Goal: Task Accomplishment & Management: Complete application form

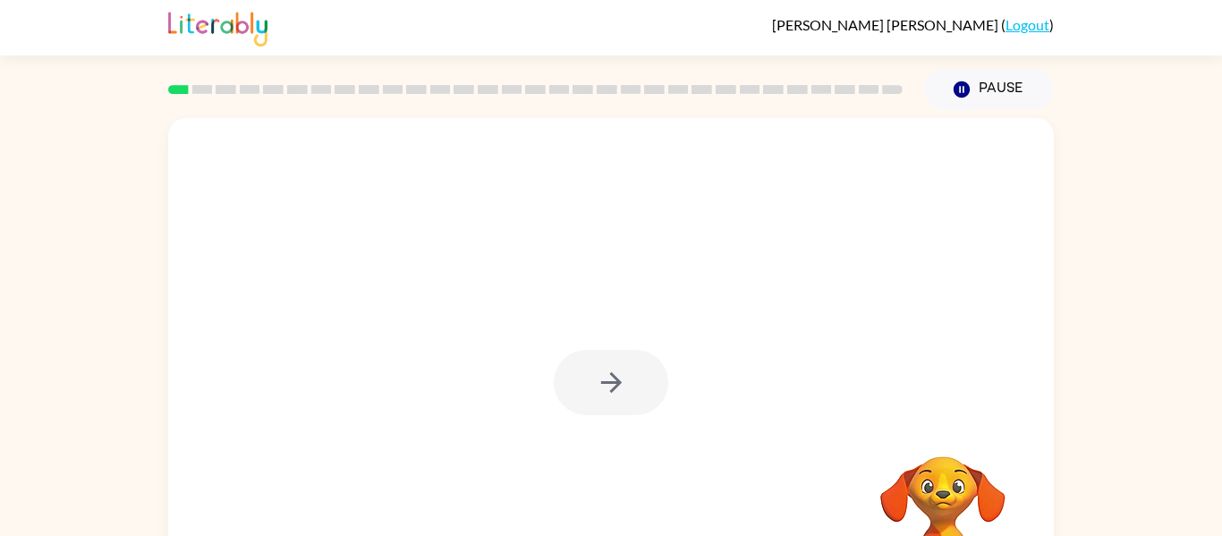
click at [591, 494] on div at bounding box center [611, 373] width 886 height 511
click at [626, 368] on icon "button" at bounding box center [611, 382] width 31 height 31
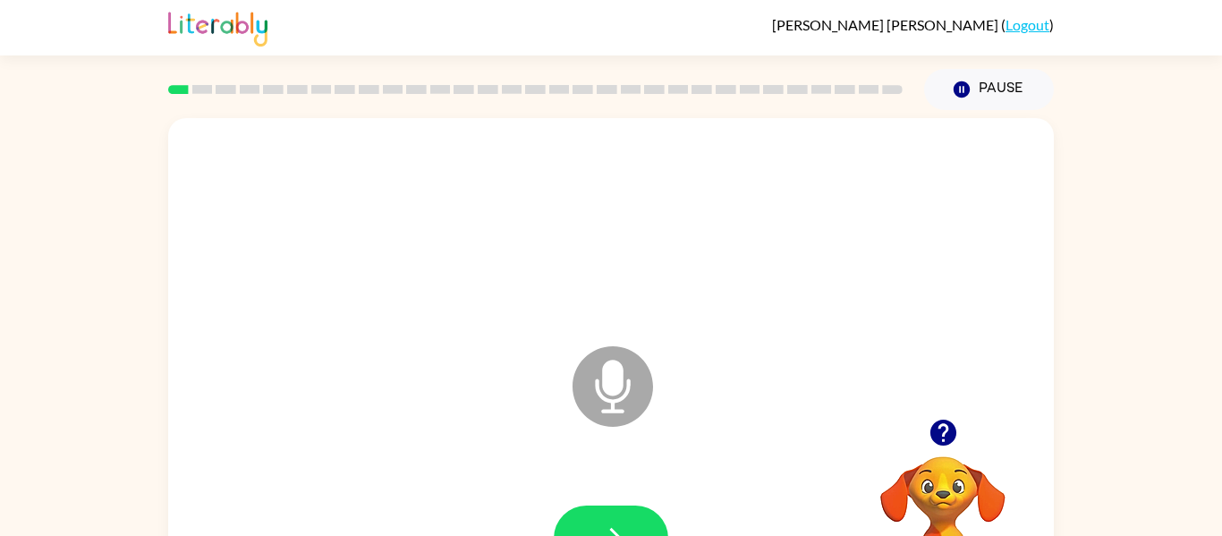
click at [626, 368] on icon at bounding box center [613, 386] width 81 height 81
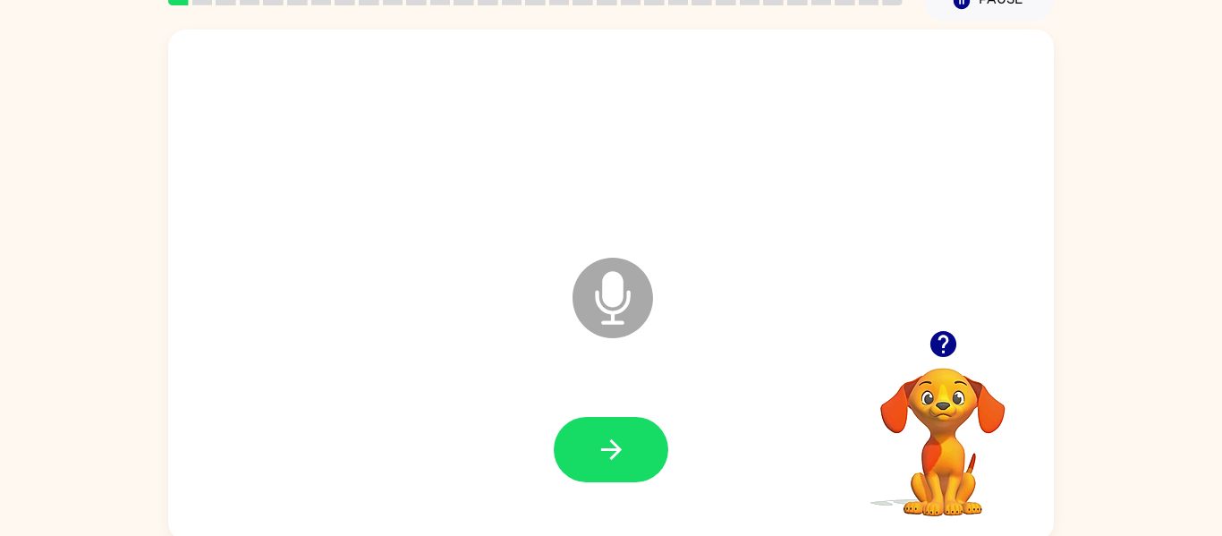
scroll to position [93, 0]
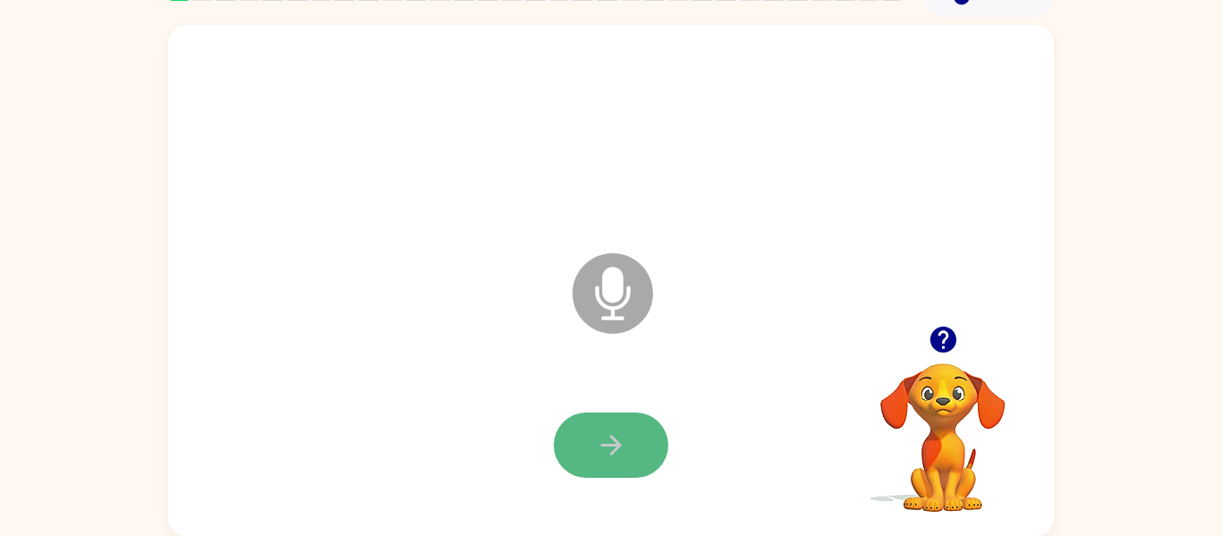
click at [639, 451] on button "button" at bounding box center [611, 444] width 115 height 65
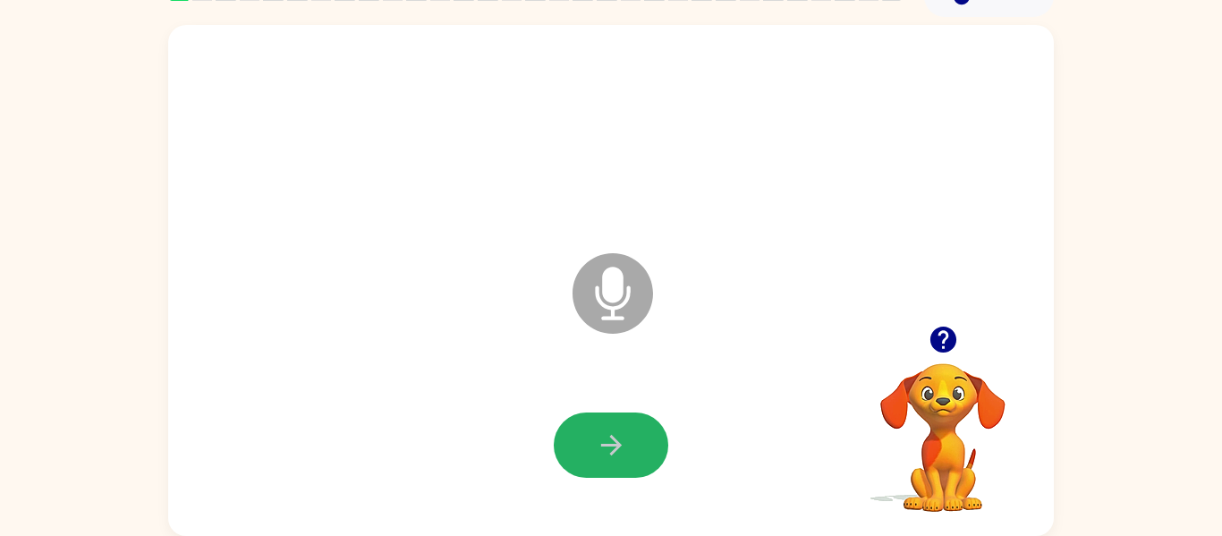
click at [639, 451] on button "button" at bounding box center [611, 444] width 115 height 65
click at [615, 460] on icon "button" at bounding box center [611, 444] width 31 height 31
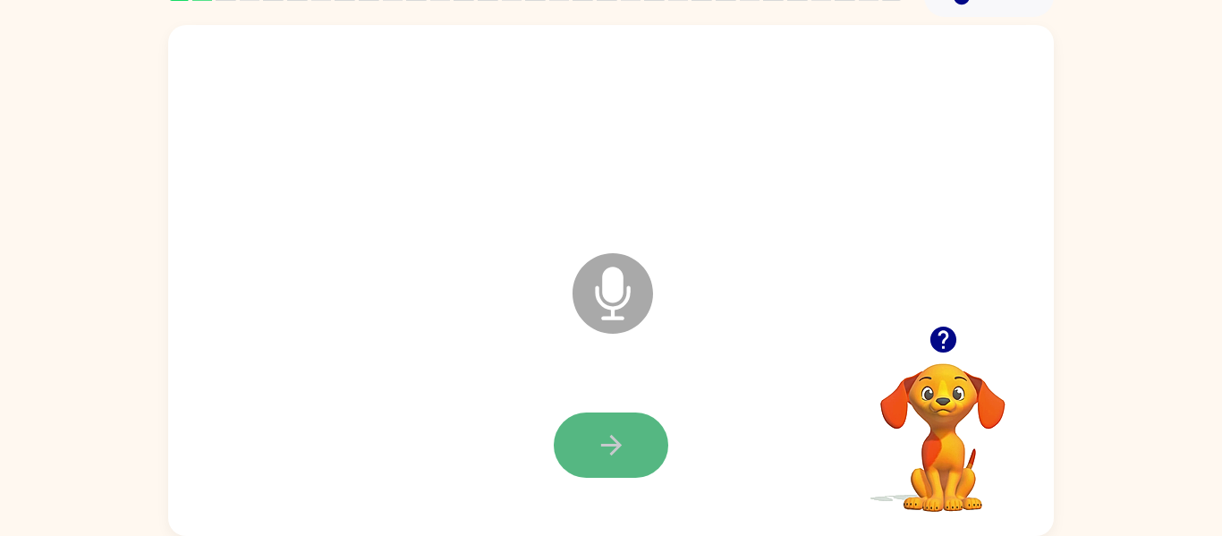
click at [651, 421] on button "button" at bounding box center [611, 444] width 115 height 65
click at [657, 438] on button "button" at bounding box center [611, 444] width 115 height 65
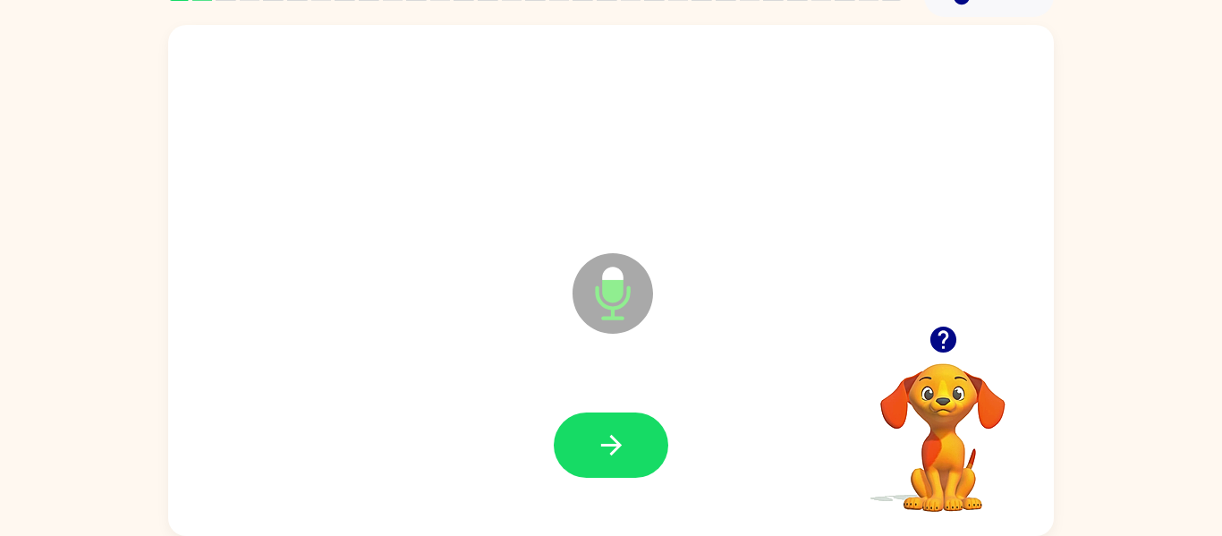
click at [657, 438] on button "button" at bounding box center [611, 444] width 115 height 65
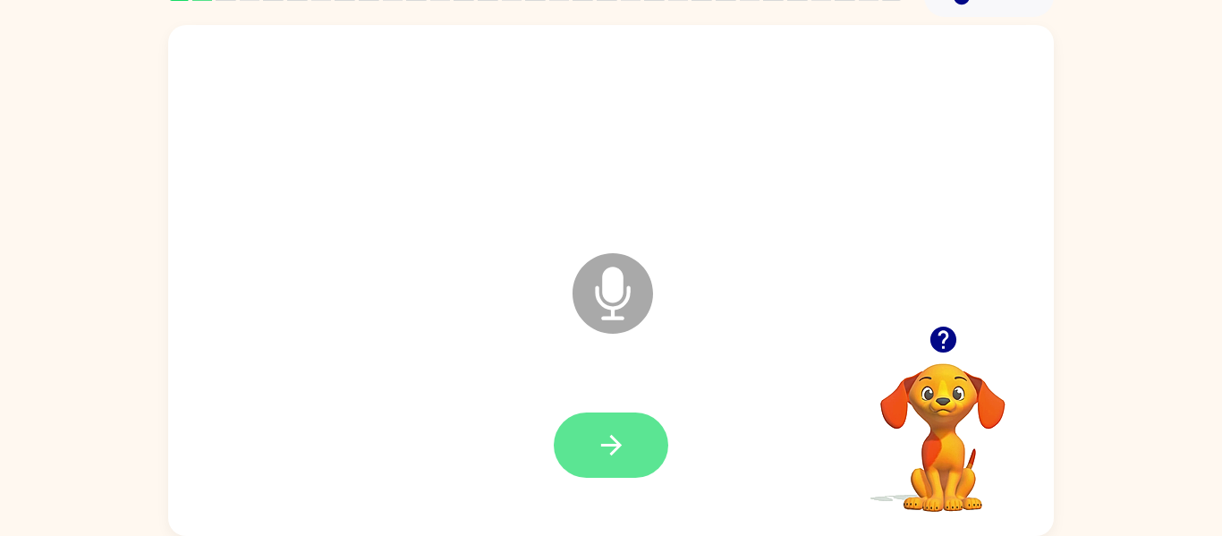
click at [633, 446] on button "button" at bounding box center [611, 444] width 115 height 65
click at [636, 446] on button "button" at bounding box center [611, 444] width 115 height 65
click at [649, 455] on button "button" at bounding box center [611, 444] width 115 height 65
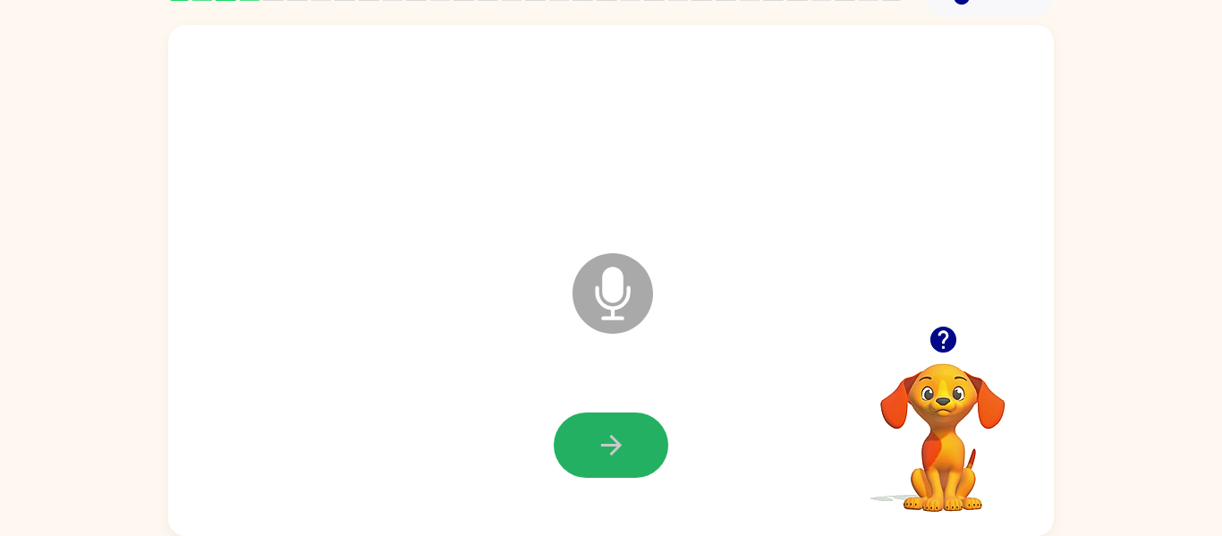
click at [649, 455] on button "button" at bounding box center [611, 444] width 115 height 65
click at [650, 455] on button "button" at bounding box center [611, 444] width 115 height 65
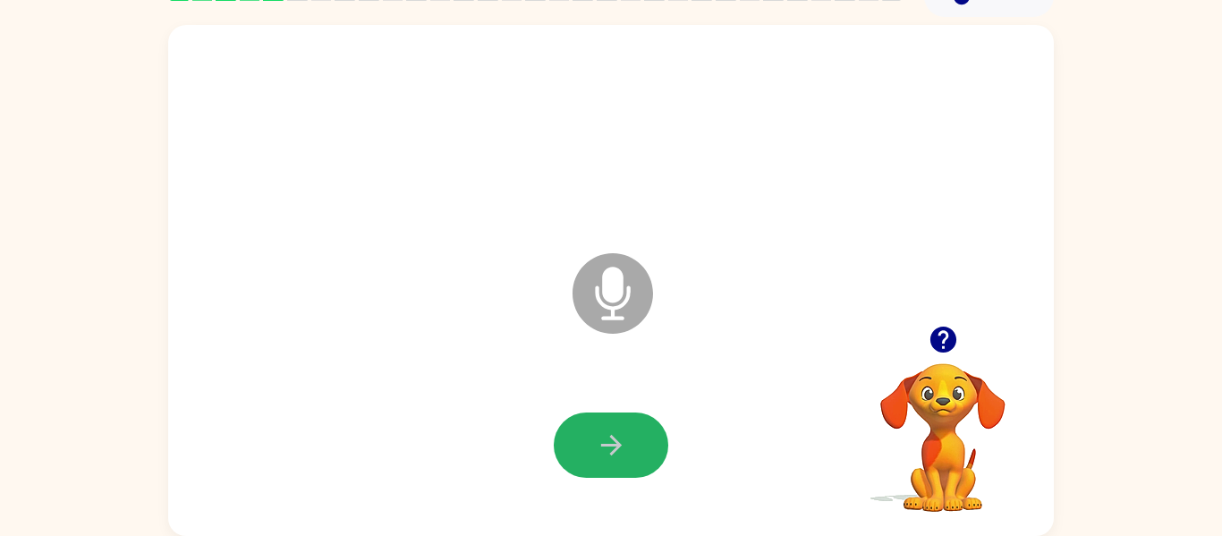
click at [650, 455] on button "button" at bounding box center [611, 444] width 115 height 65
click at [658, 460] on button "button" at bounding box center [611, 444] width 115 height 65
click at [636, 457] on button "button" at bounding box center [611, 444] width 115 height 65
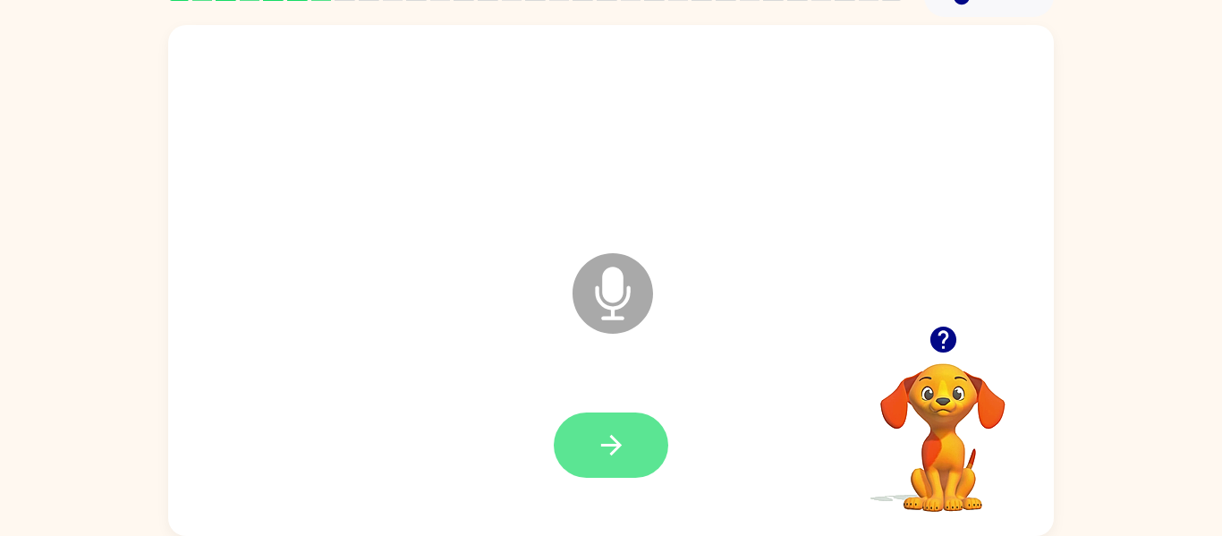
click at [643, 438] on button "button" at bounding box center [611, 444] width 115 height 65
click at [608, 455] on icon "button" at bounding box center [611, 444] width 31 height 31
click at [648, 452] on button "button" at bounding box center [611, 444] width 115 height 65
click at [642, 437] on button "button" at bounding box center [611, 444] width 115 height 65
click at [633, 440] on button "button" at bounding box center [611, 444] width 115 height 65
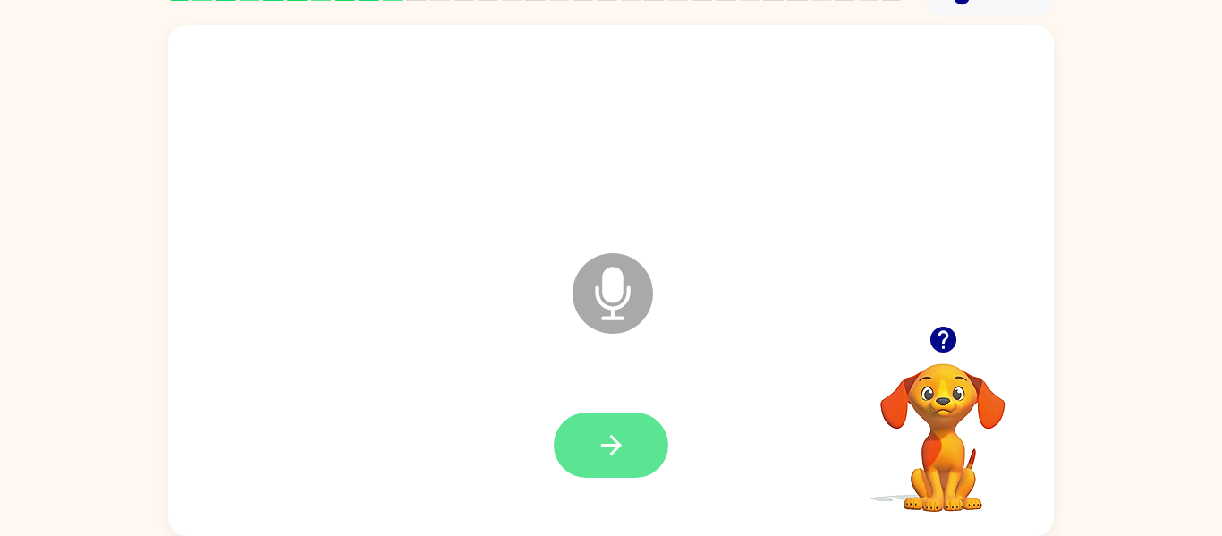
click at [640, 436] on button "button" at bounding box center [611, 444] width 115 height 65
click at [652, 429] on button "button" at bounding box center [611, 444] width 115 height 65
click at [658, 431] on button "button" at bounding box center [611, 444] width 115 height 65
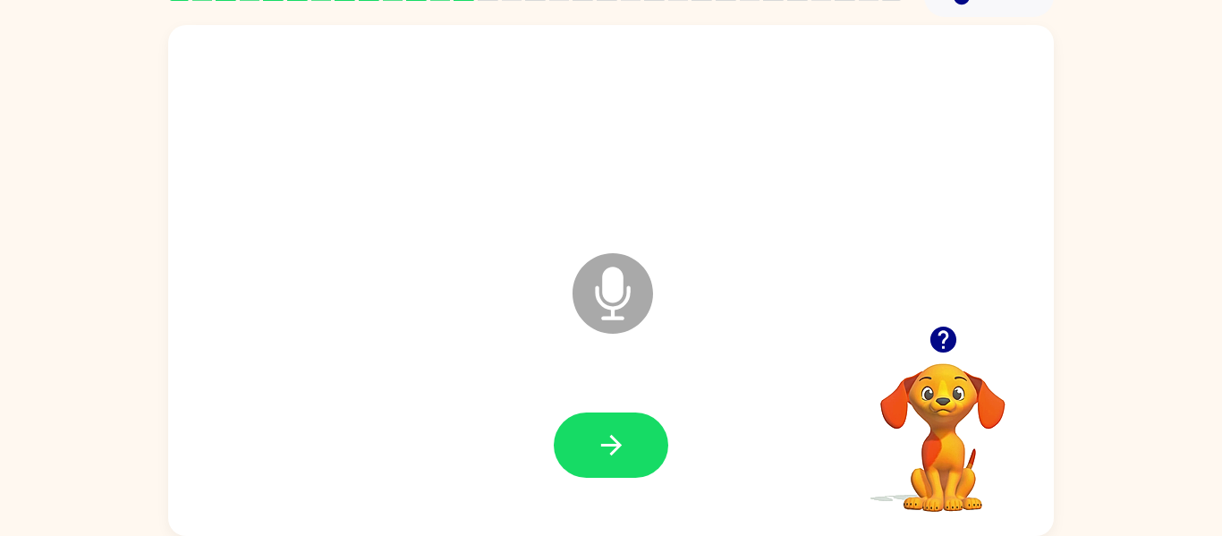
click at [658, 431] on button "button" at bounding box center [611, 444] width 115 height 65
click at [647, 444] on button "button" at bounding box center [611, 444] width 115 height 65
click at [634, 445] on button "button" at bounding box center [611, 444] width 115 height 65
click at [650, 440] on button "button" at bounding box center [611, 444] width 115 height 65
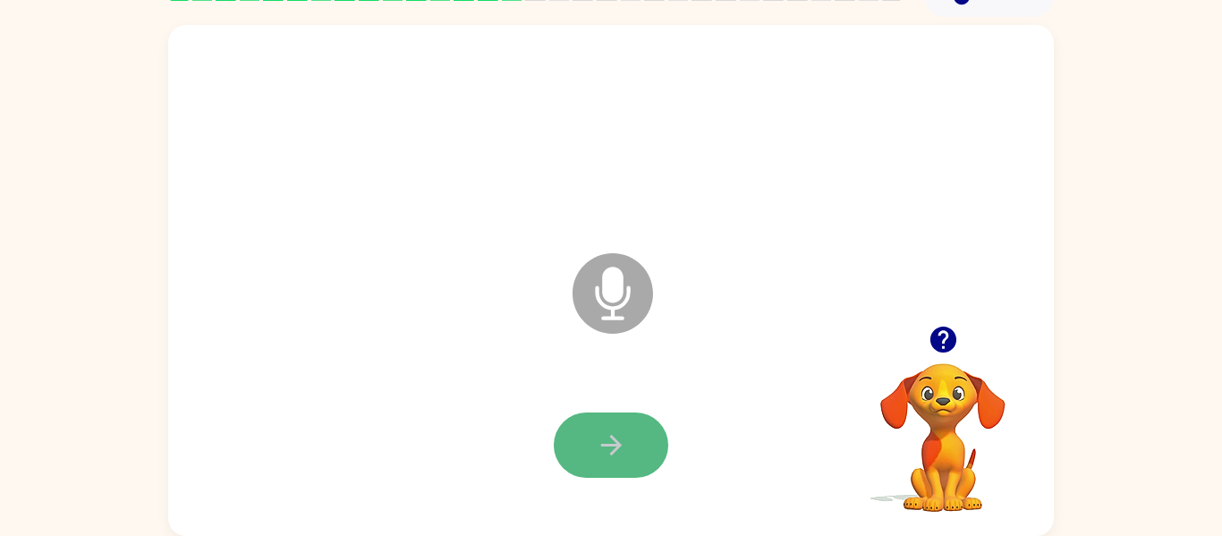
click at [657, 437] on button "button" at bounding box center [611, 444] width 115 height 65
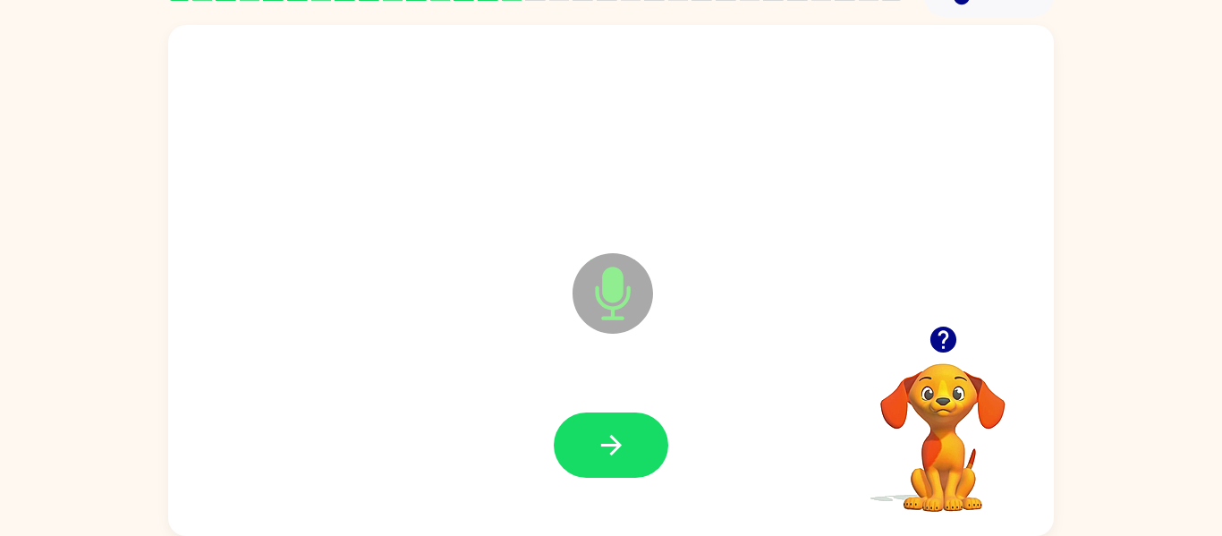
click at [657, 437] on button "button" at bounding box center [611, 444] width 115 height 65
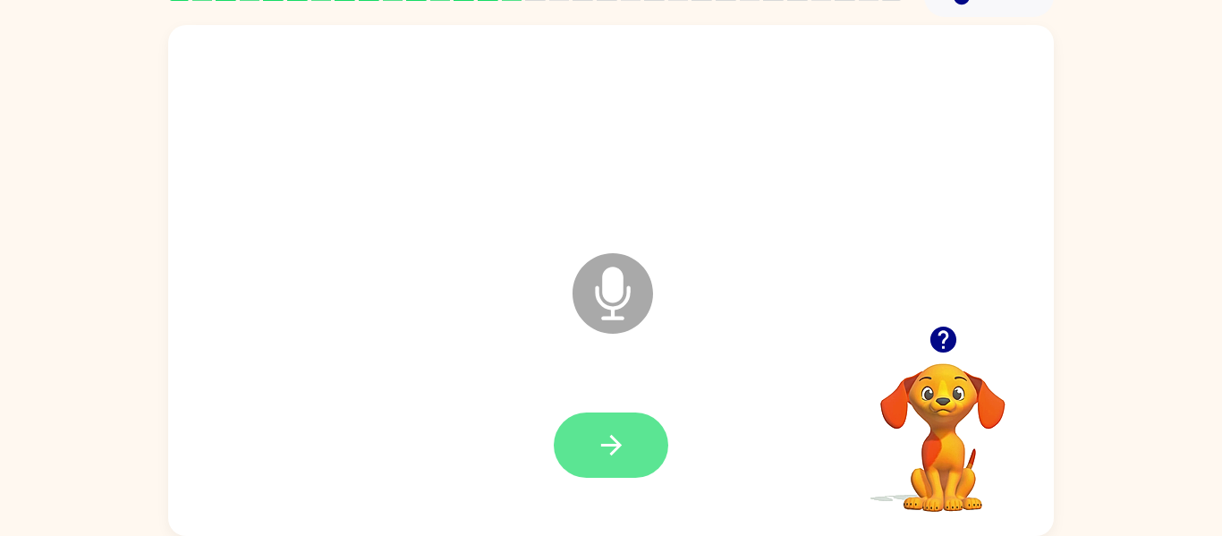
click at [658, 436] on button "button" at bounding box center [611, 444] width 115 height 65
click at [658, 435] on button "button" at bounding box center [611, 444] width 115 height 65
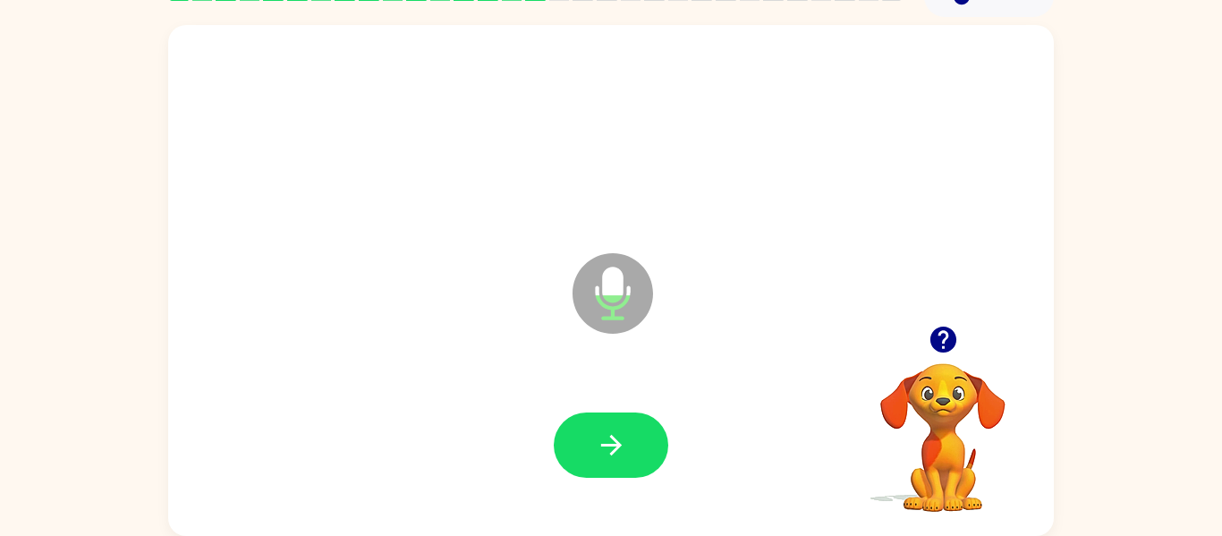
click at [658, 435] on button "button" at bounding box center [611, 444] width 115 height 65
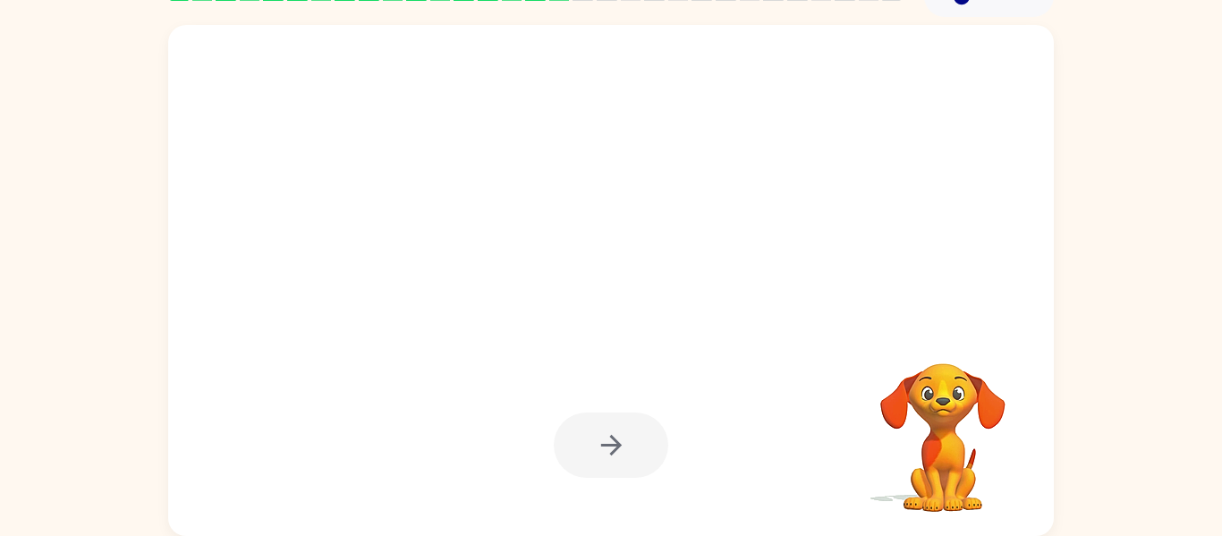
click at [658, 435] on div at bounding box center [611, 444] width 115 height 65
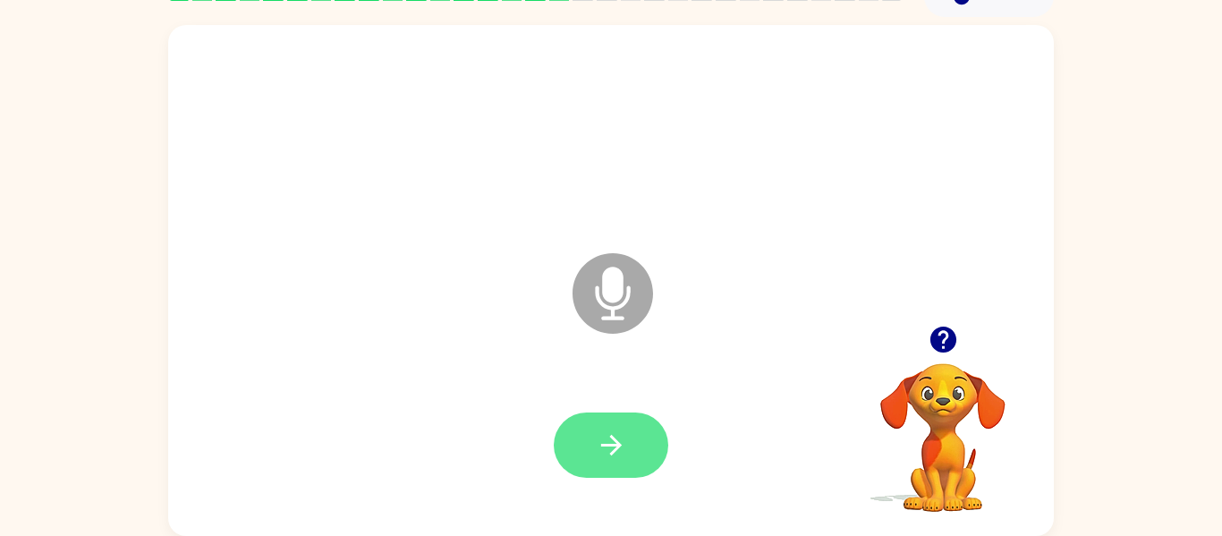
click at [655, 441] on button "button" at bounding box center [611, 444] width 115 height 65
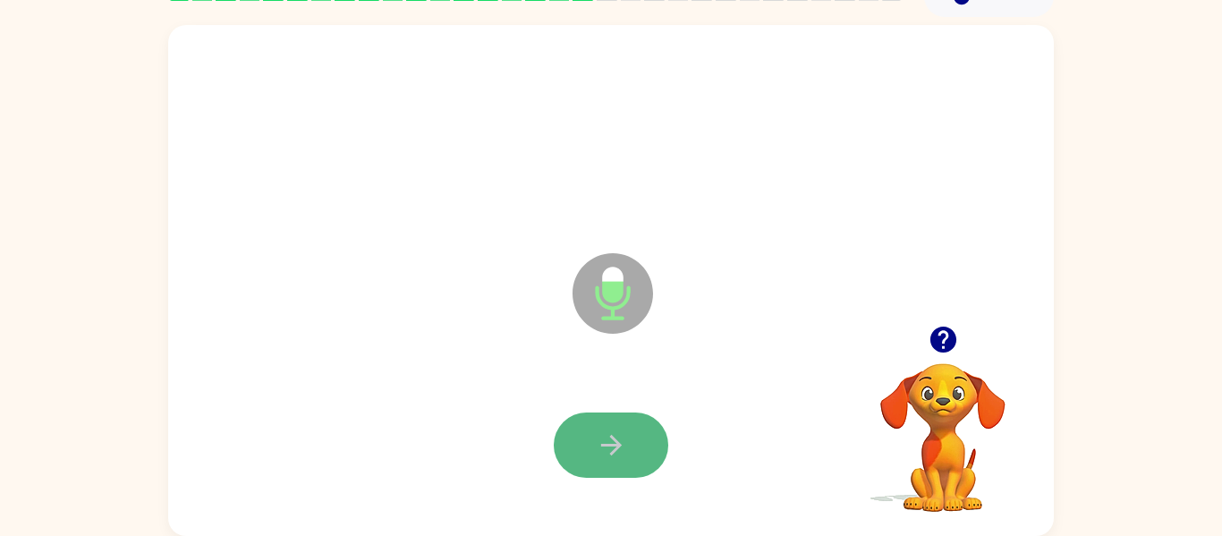
click at [656, 441] on button "button" at bounding box center [611, 444] width 115 height 65
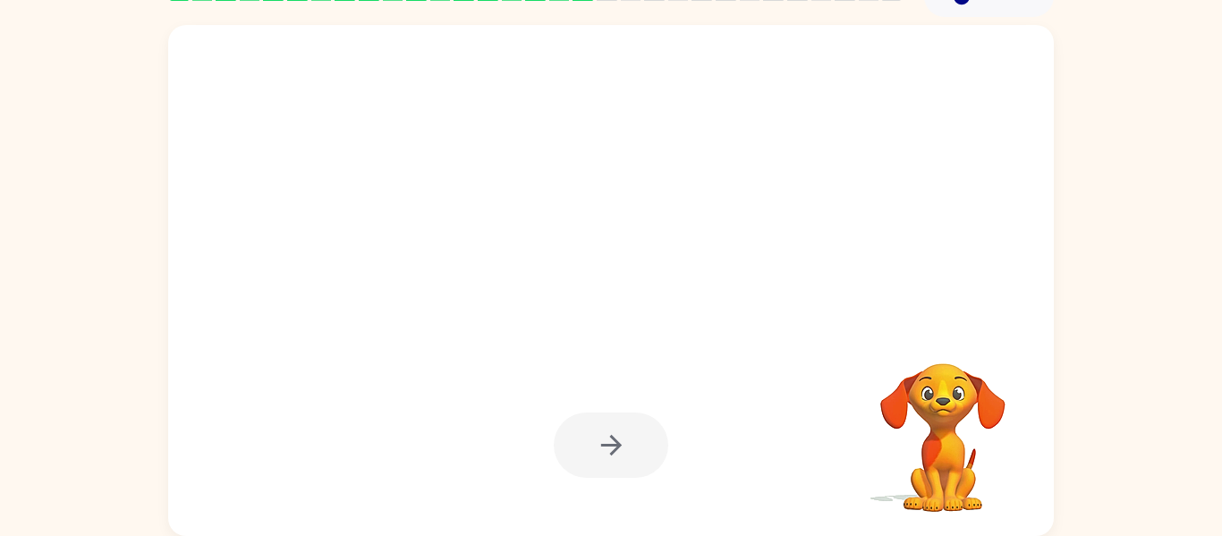
click at [645, 441] on div at bounding box center [611, 444] width 115 height 65
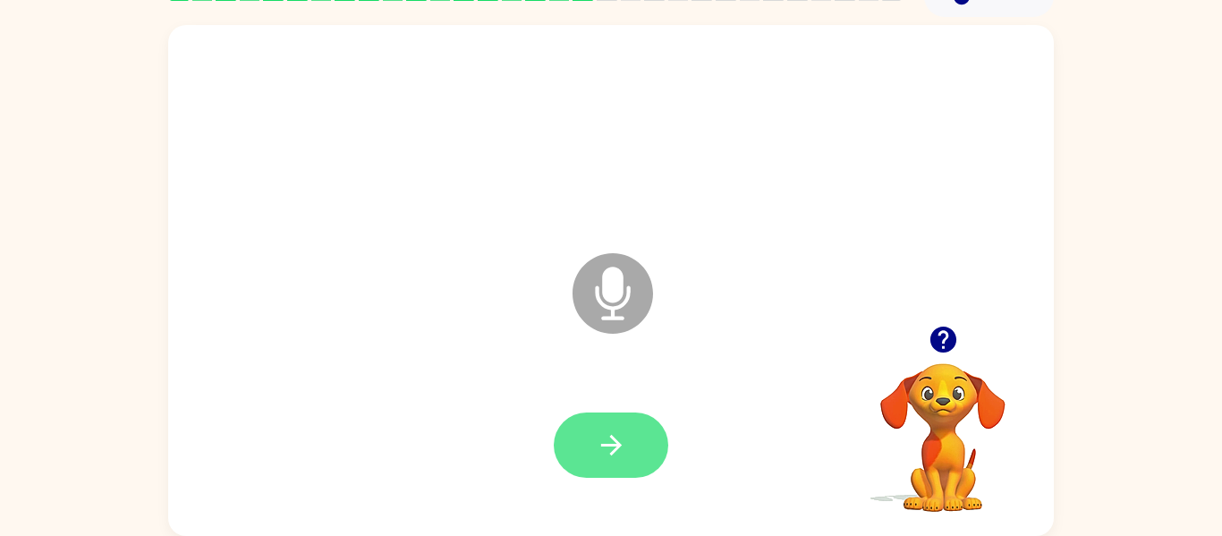
click at [635, 457] on button "button" at bounding box center [611, 444] width 115 height 65
